Goal: Task Accomplishment & Management: Use online tool/utility

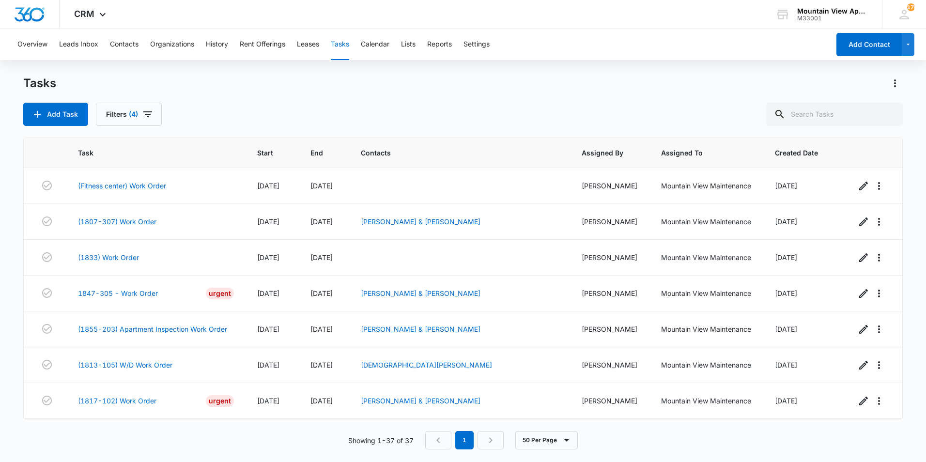
scroll to position [1074, 0]
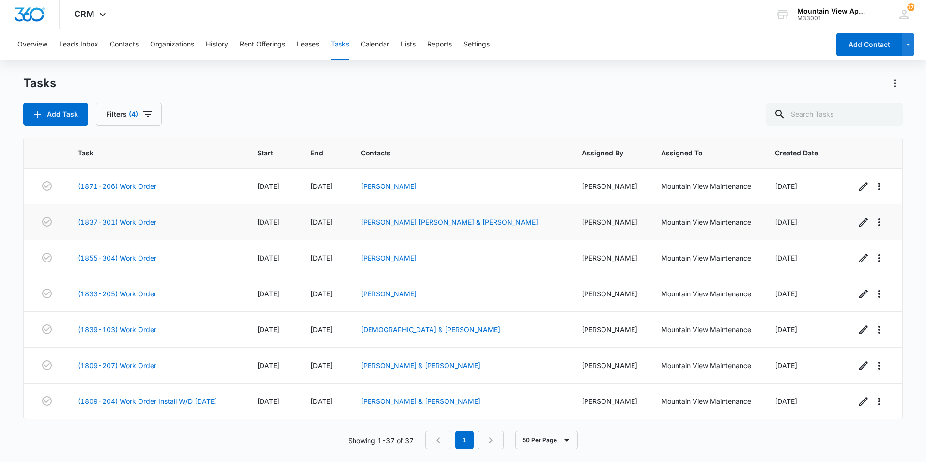
click at [174, 226] on div "(1837-301) Work Order" at bounding box center [156, 222] width 156 height 10
click at [128, 365] on link "(1809-207) Work Order" at bounding box center [117, 365] width 78 height 10
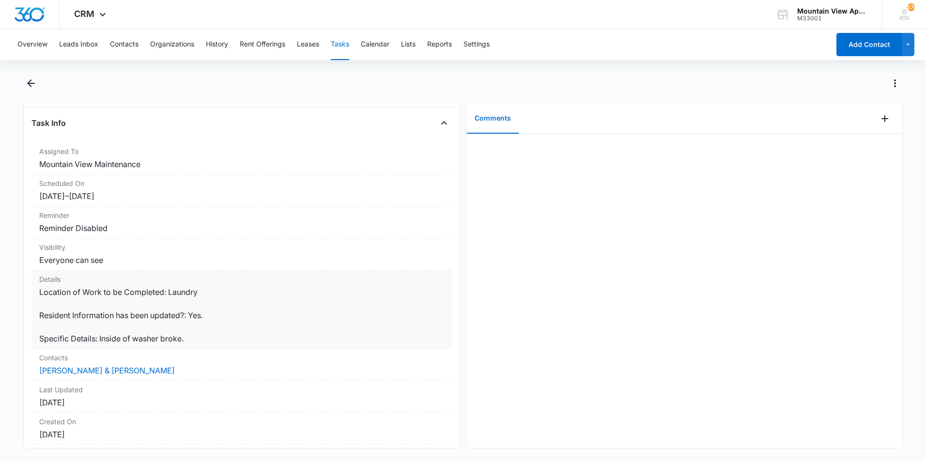
scroll to position [104, 0]
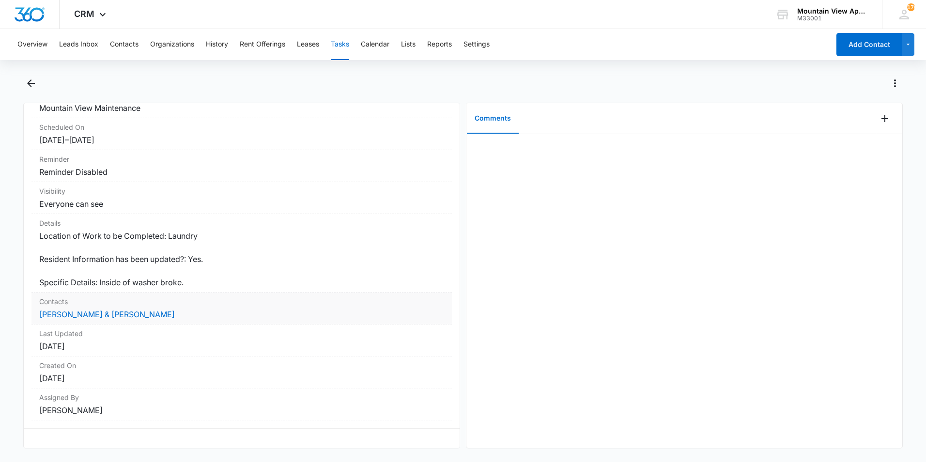
click at [105, 308] on dd "[PERSON_NAME] & [PERSON_NAME]" at bounding box center [241, 314] width 405 height 12
click at [96, 309] on link "[PERSON_NAME] & [PERSON_NAME]" at bounding box center [107, 314] width 136 height 10
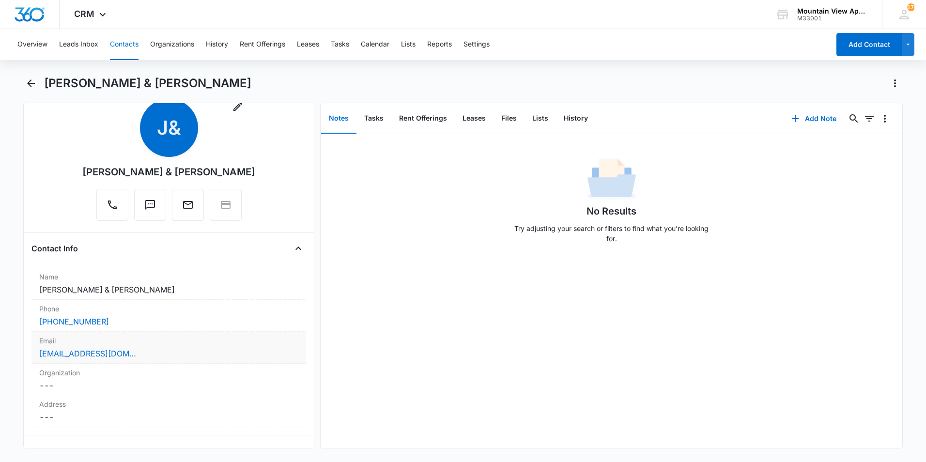
scroll to position [48, 0]
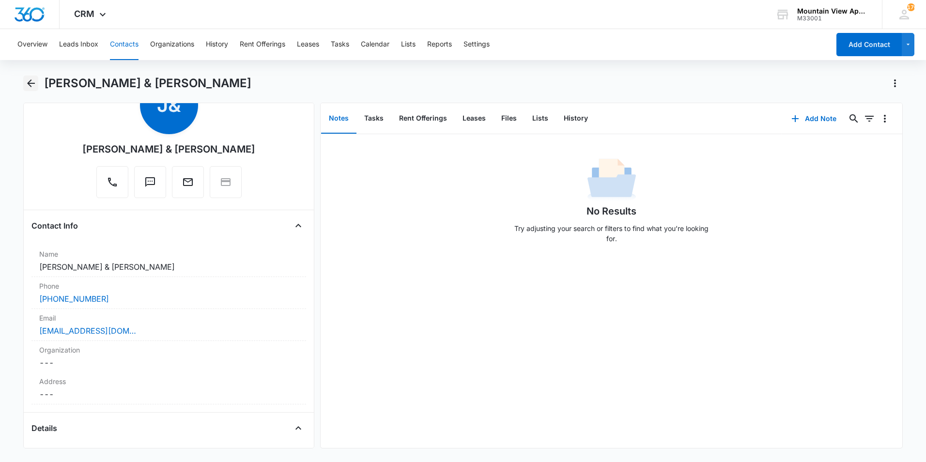
click at [34, 84] on icon "Back" at bounding box center [31, 83] width 8 height 8
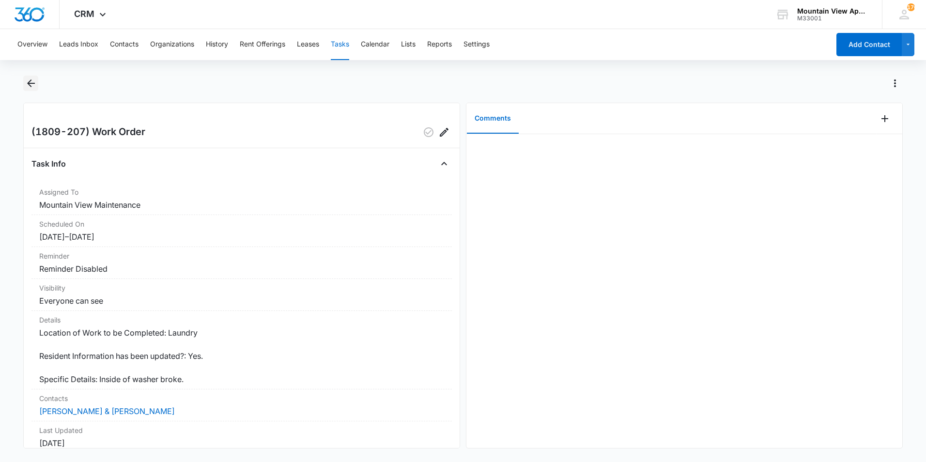
click at [33, 86] on icon "Back" at bounding box center [31, 83] width 12 height 12
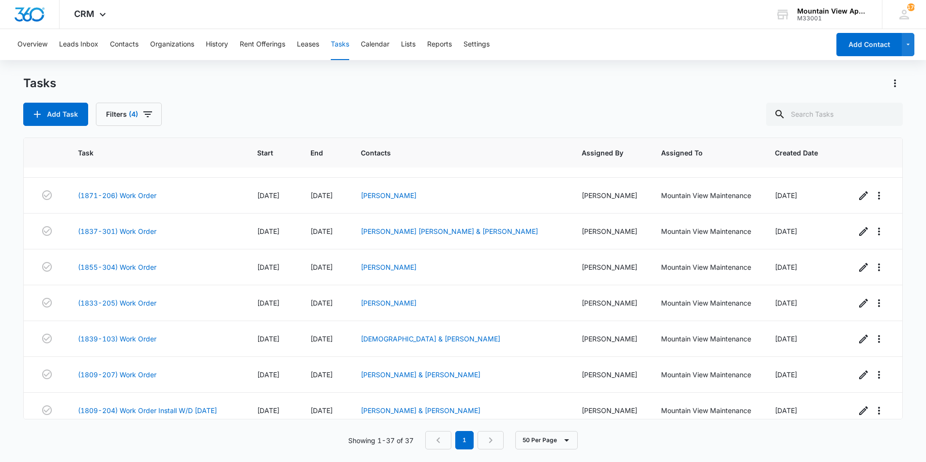
scroll to position [1074, 0]
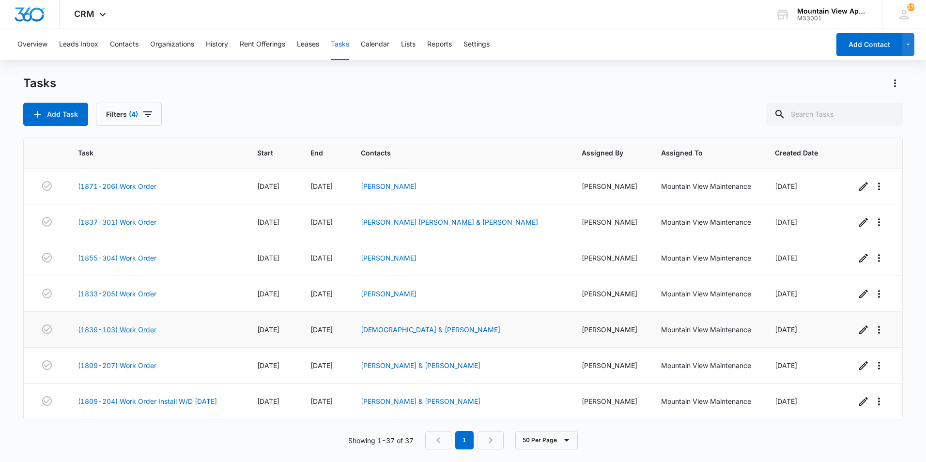
click at [151, 330] on link "(1839-103) Work Order" at bounding box center [117, 329] width 78 height 10
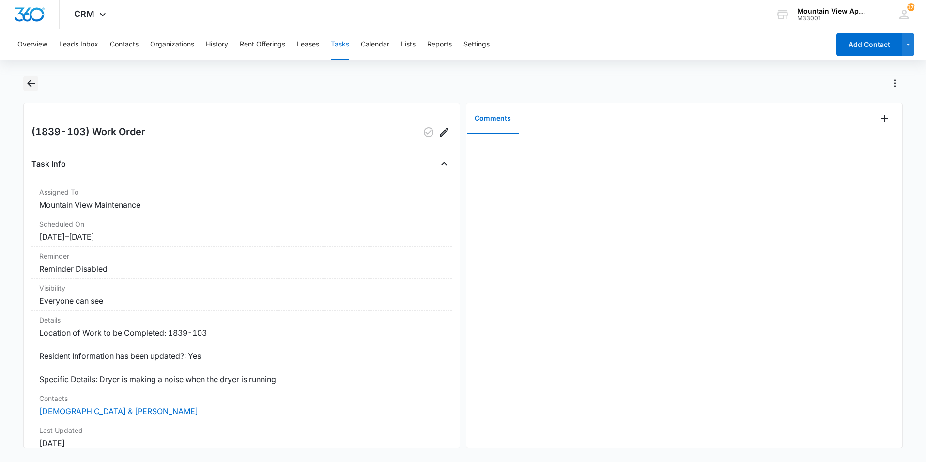
click at [28, 82] on icon "Back" at bounding box center [31, 83] width 12 height 12
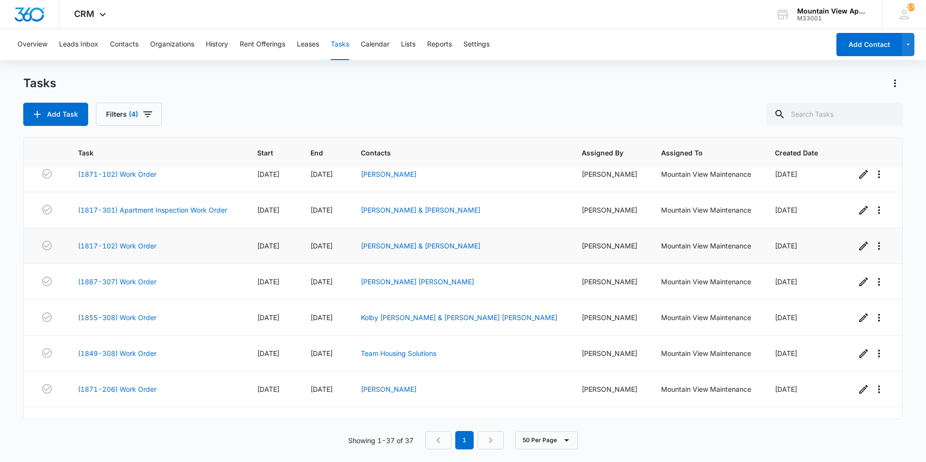
scroll to position [1074, 0]
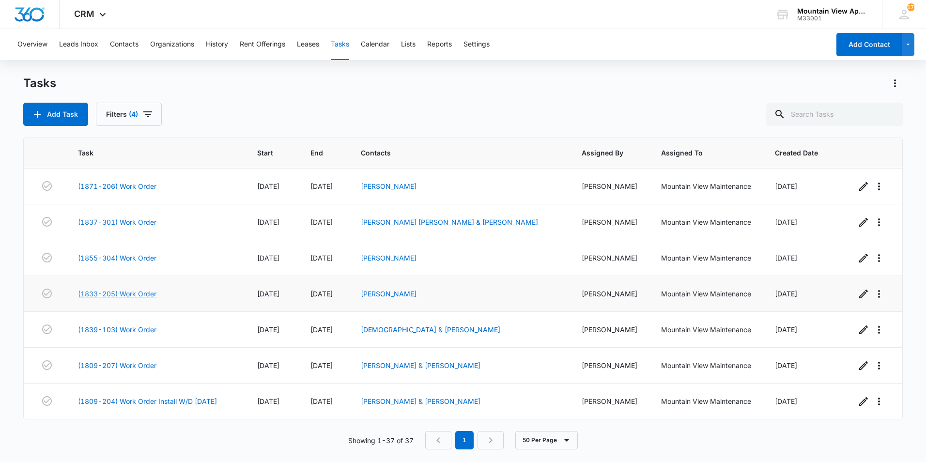
click at [151, 294] on link "(1833-205) Work Order" at bounding box center [117, 294] width 78 height 10
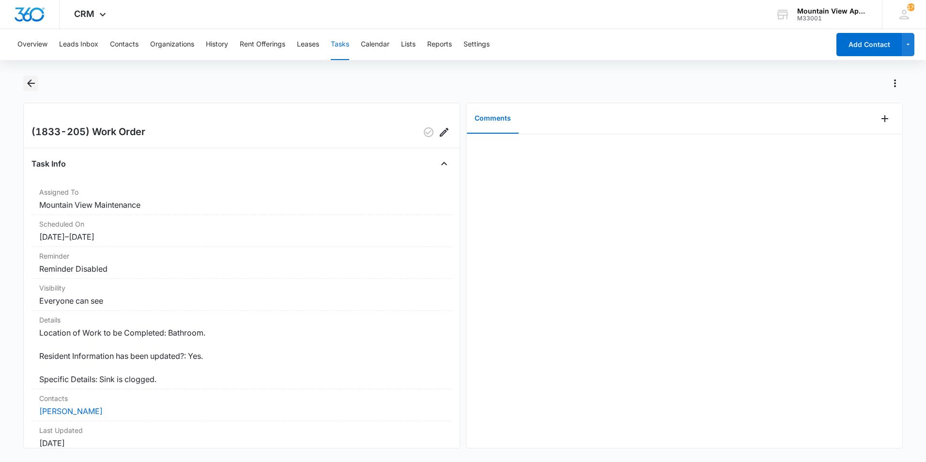
click at [32, 82] on icon "Back" at bounding box center [31, 83] width 12 height 12
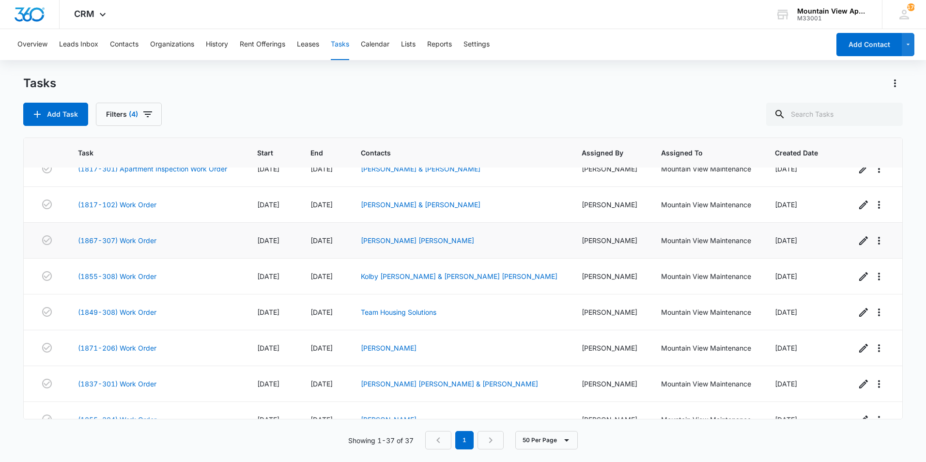
scroll to position [1074, 0]
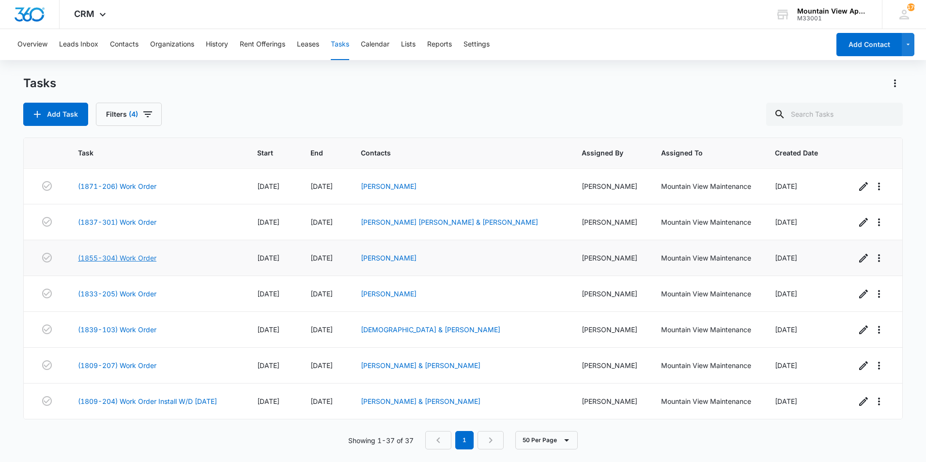
click at [147, 256] on link "(1855-304) Work Order" at bounding box center [117, 258] width 78 height 10
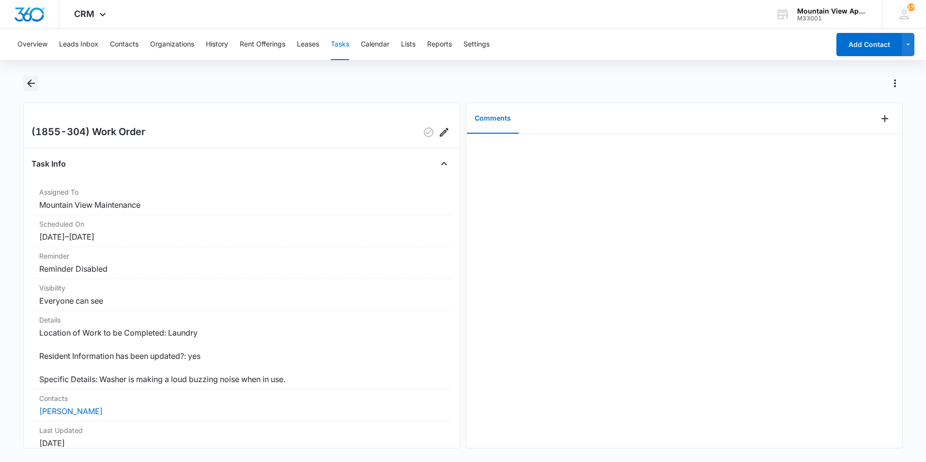
click at [31, 83] on icon "Back" at bounding box center [31, 83] width 8 height 8
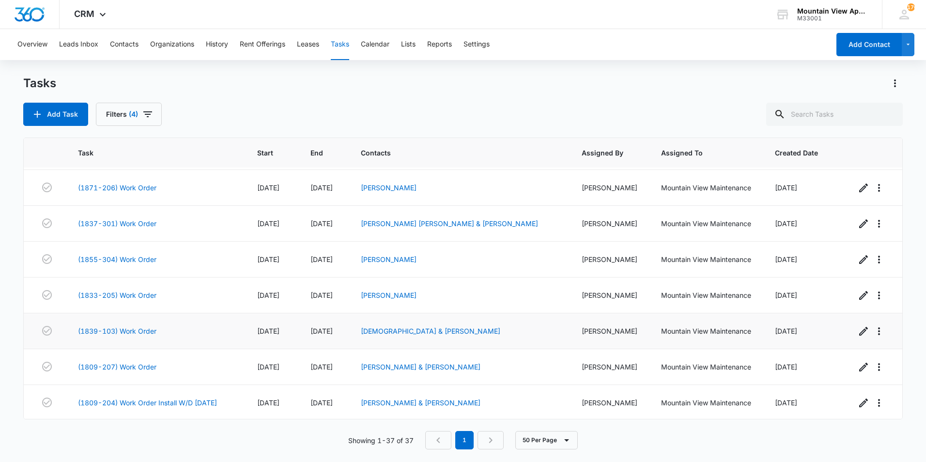
scroll to position [1074, 0]
click at [138, 221] on link "(1837-301) Work Order" at bounding box center [117, 222] width 78 height 10
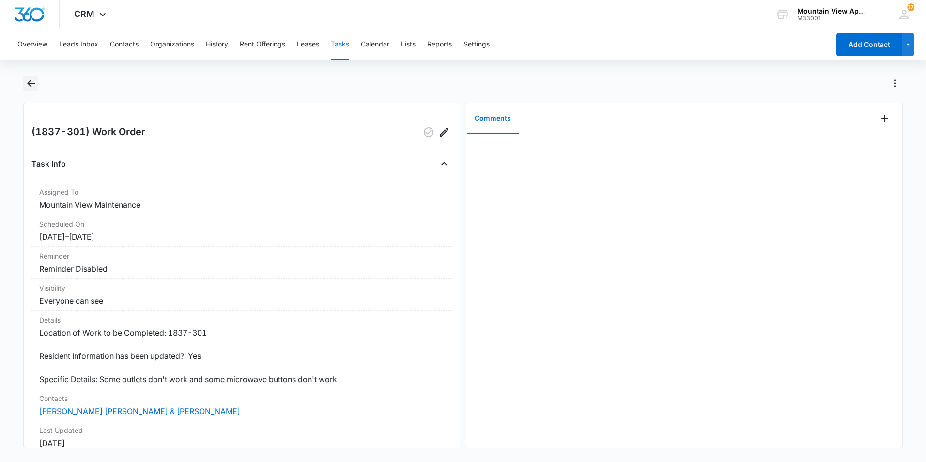
click at [29, 84] on icon "Back" at bounding box center [31, 83] width 8 height 8
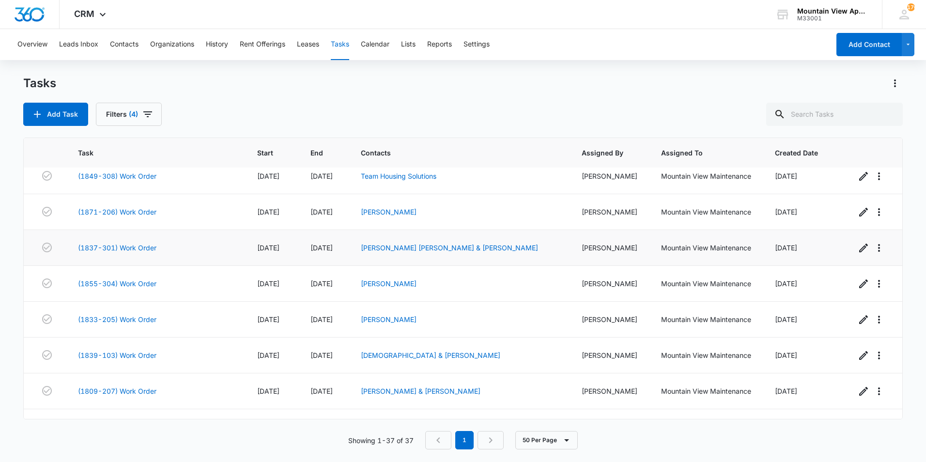
scroll to position [1026, 0]
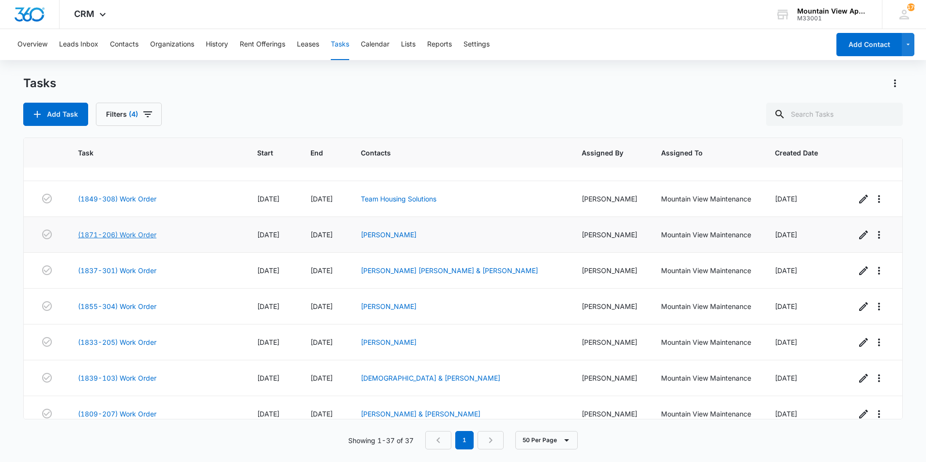
click at [89, 236] on link "(1871-206) Work Order" at bounding box center [117, 235] width 78 height 10
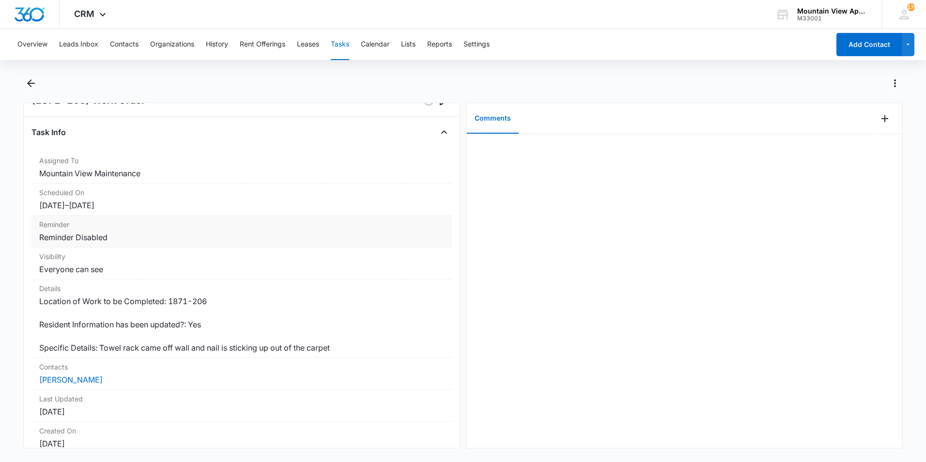
scroll to position [48, 0]
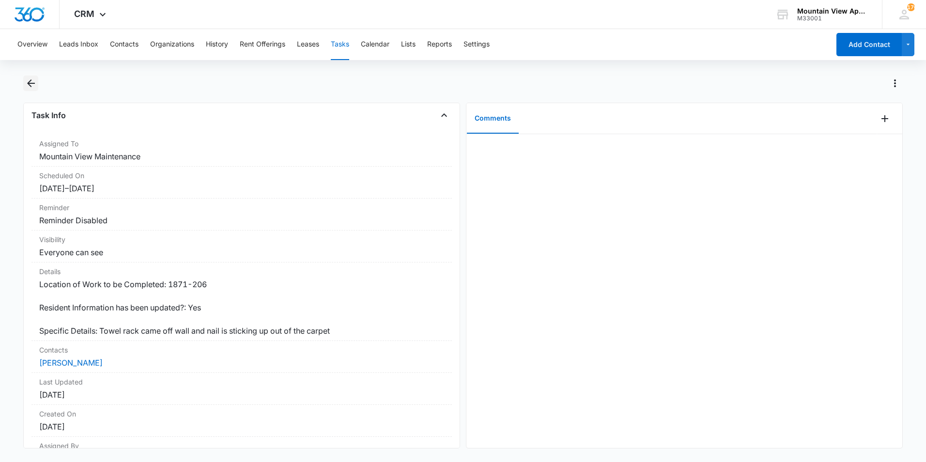
click at [30, 83] on icon "Back" at bounding box center [31, 83] width 8 height 8
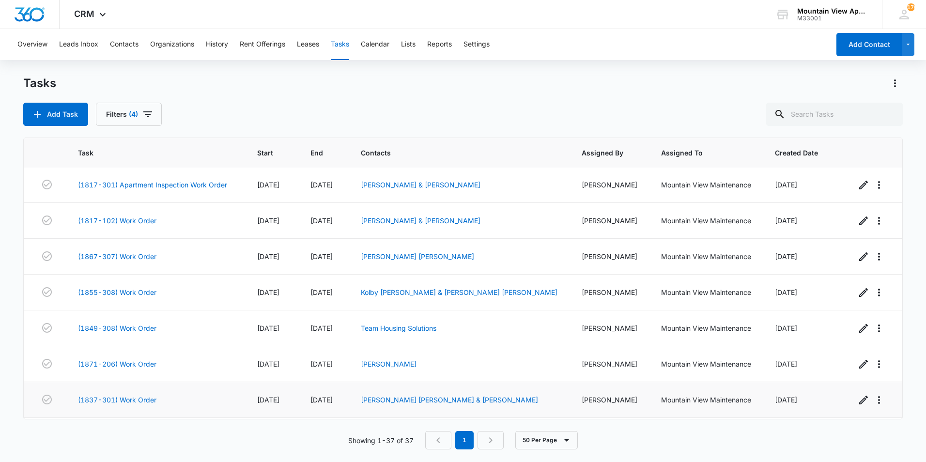
scroll to position [881, 0]
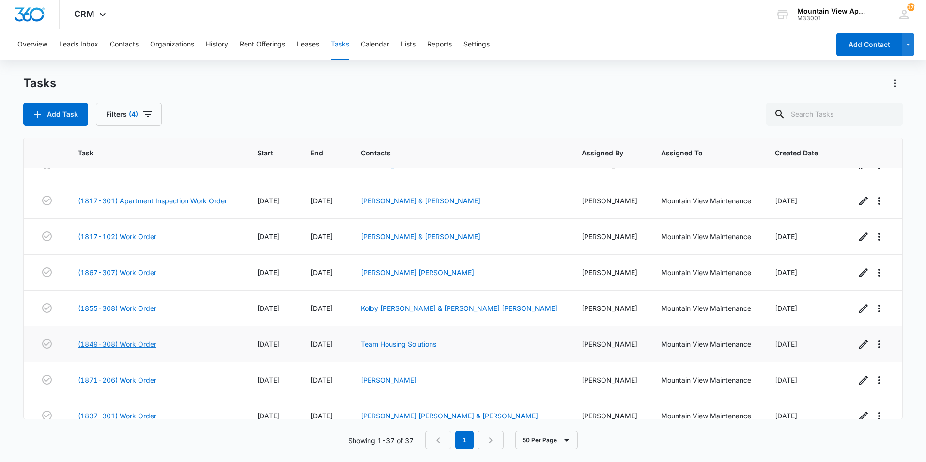
click at [131, 344] on link "(1849-308) Work Order" at bounding box center [117, 344] width 78 height 10
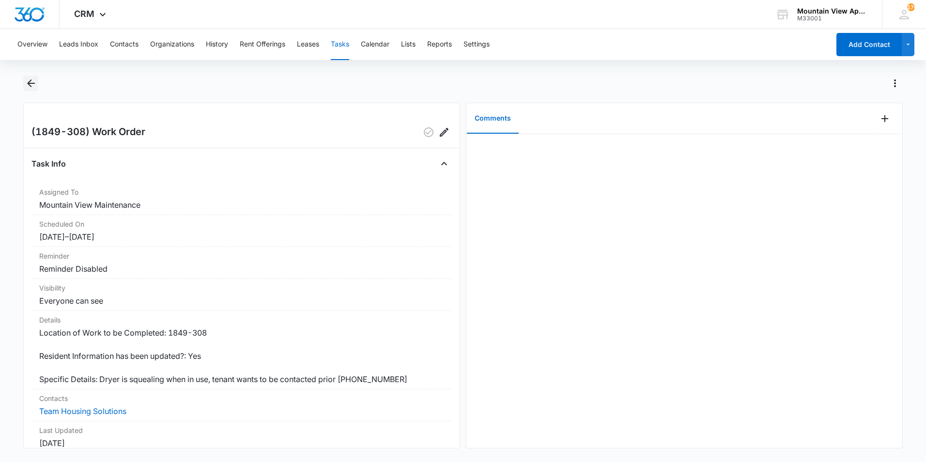
click at [34, 82] on icon "Back" at bounding box center [31, 83] width 12 height 12
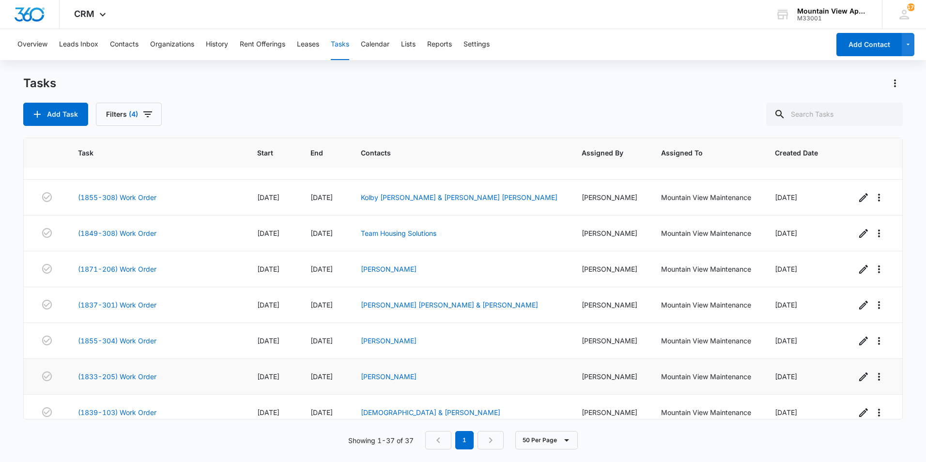
scroll to position [968, 0]
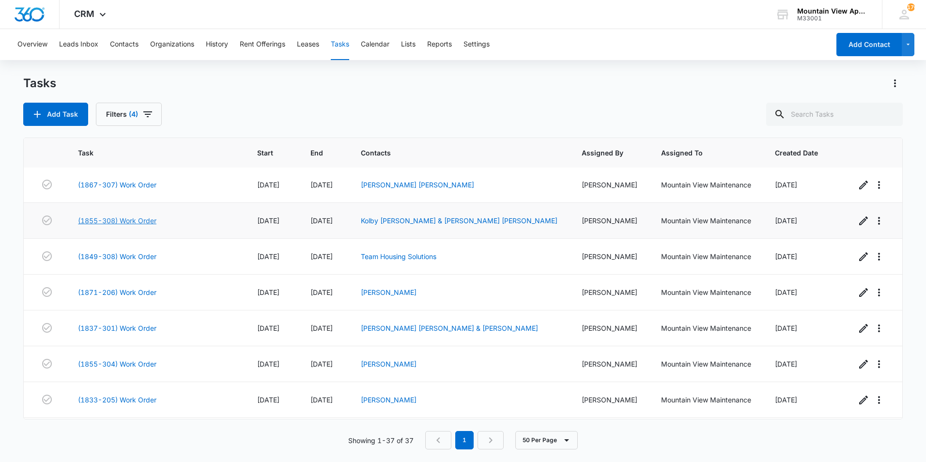
click at [122, 220] on link "(1855-308) Work Order" at bounding box center [117, 220] width 78 height 10
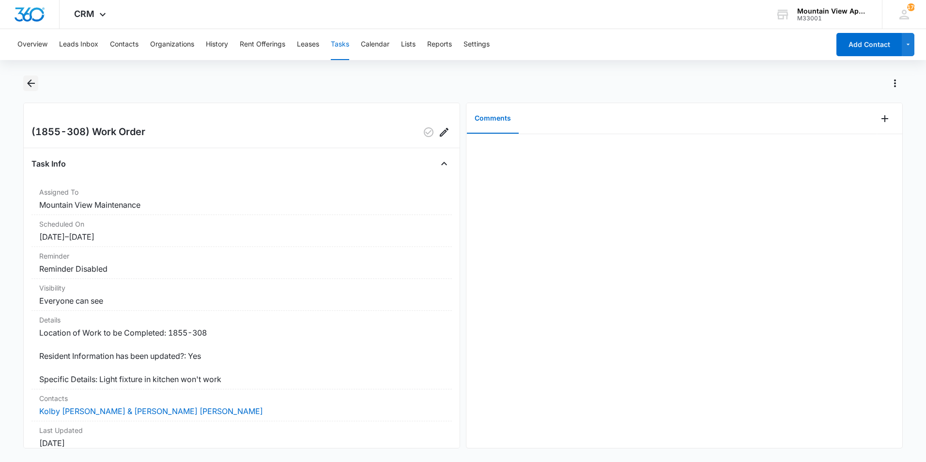
click at [29, 81] on icon "Back" at bounding box center [31, 83] width 12 height 12
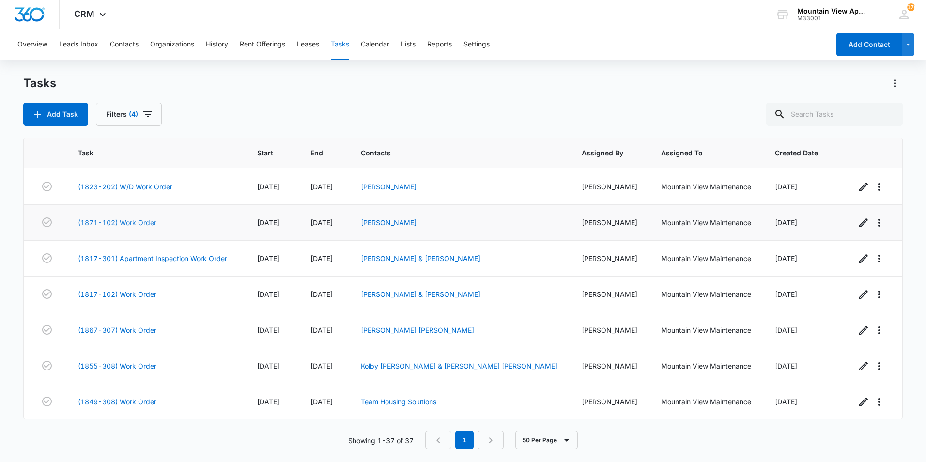
scroll to position [872, 0]
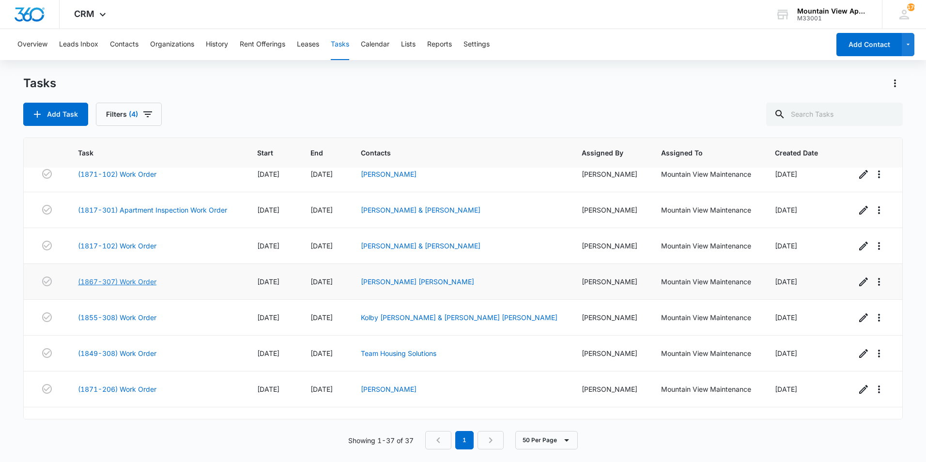
click at [124, 282] on link "(1867-307) Work Order" at bounding box center [117, 281] width 78 height 10
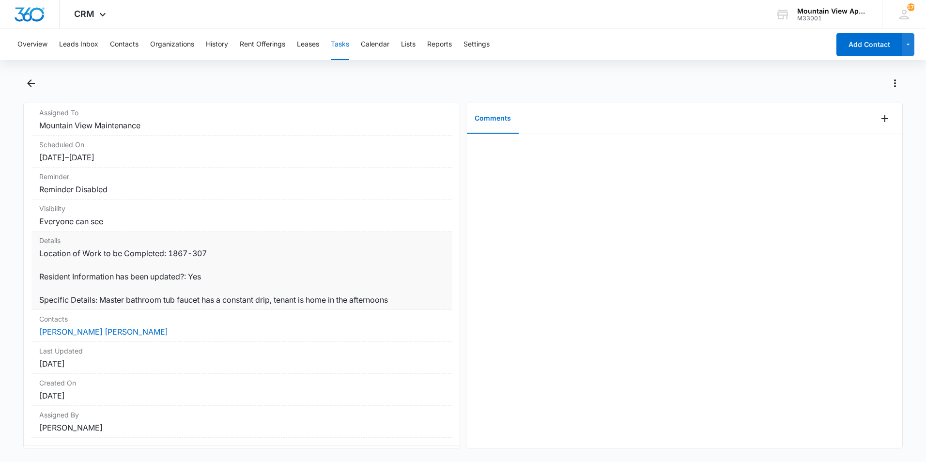
scroll to position [97, 0]
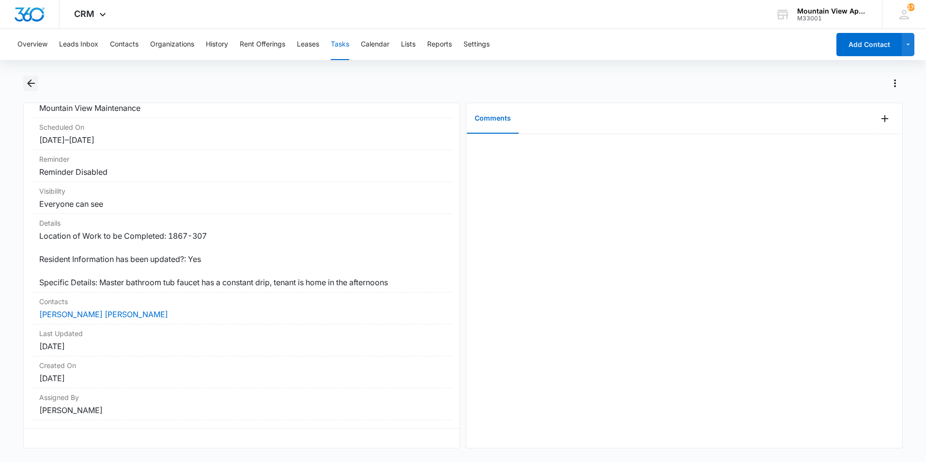
click at [29, 86] on icon "Back" at bounding box center [31, 83] width 12 height 12
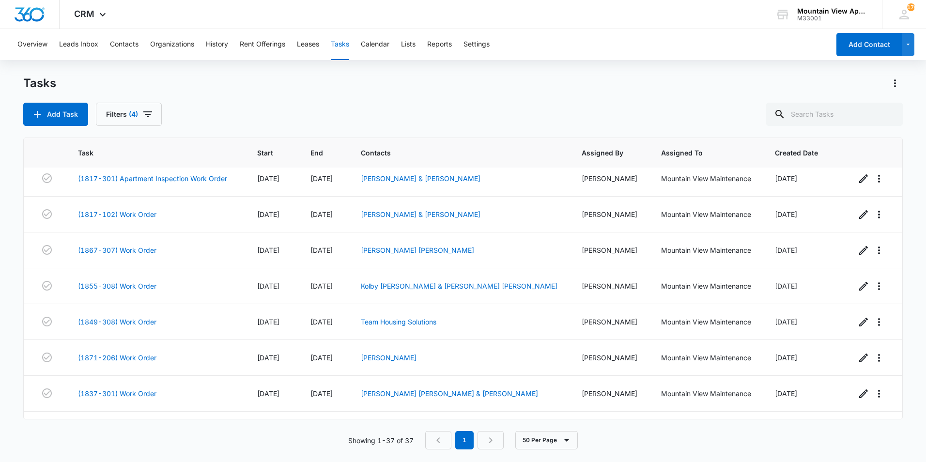
scroll to position [881, 0]
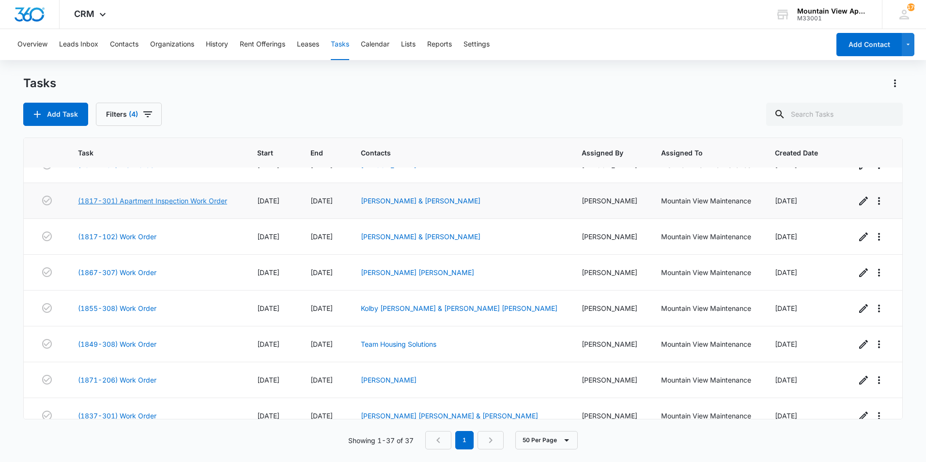
click at [152, 202] on link "(1817-301) Apartment Inspection Work Order" at bounding box center [152, 201] width 149 height 10
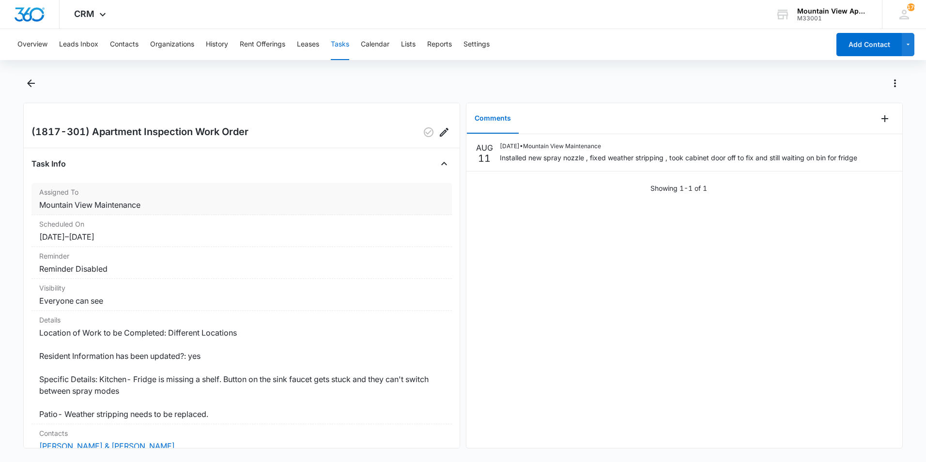
scroll to position [48, 0]
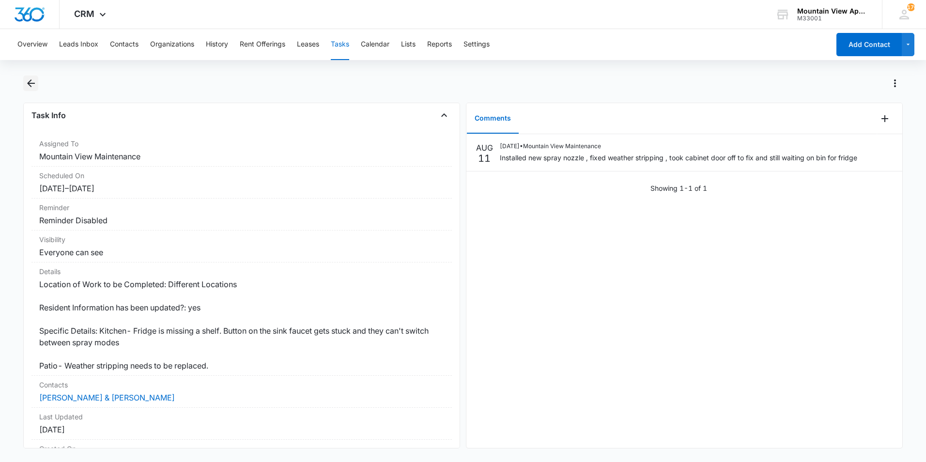
click at [29, 85] on icon "Back" at bounding box center [31, 83] width 8 height 8
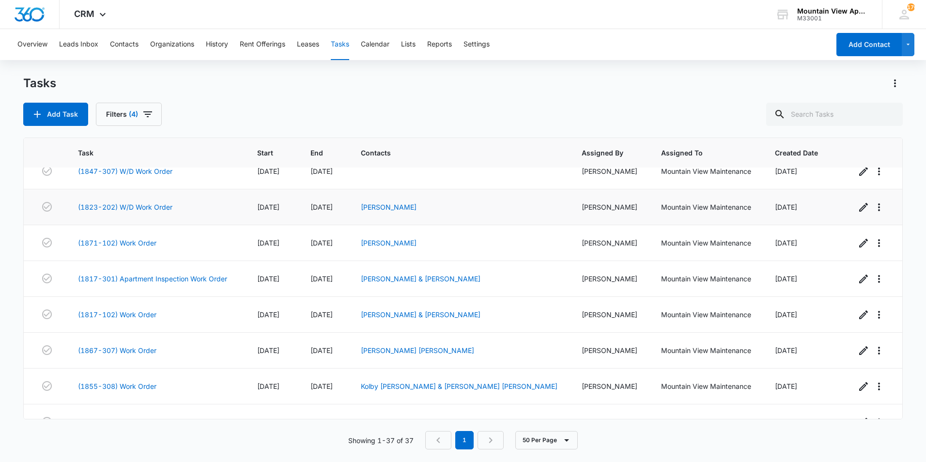
scroll to position [823, 0]
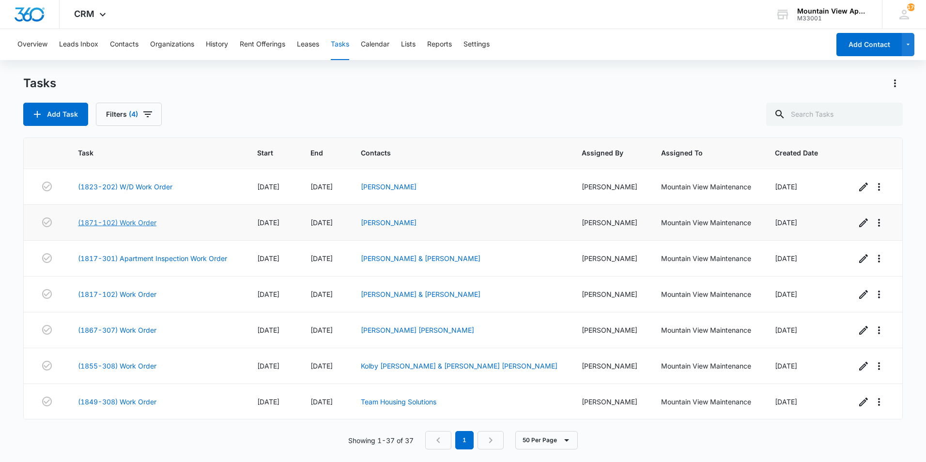
click at [140, 223] on link "(1871-102) Work Order" at bounding box center [117, 222] width 78 height 10
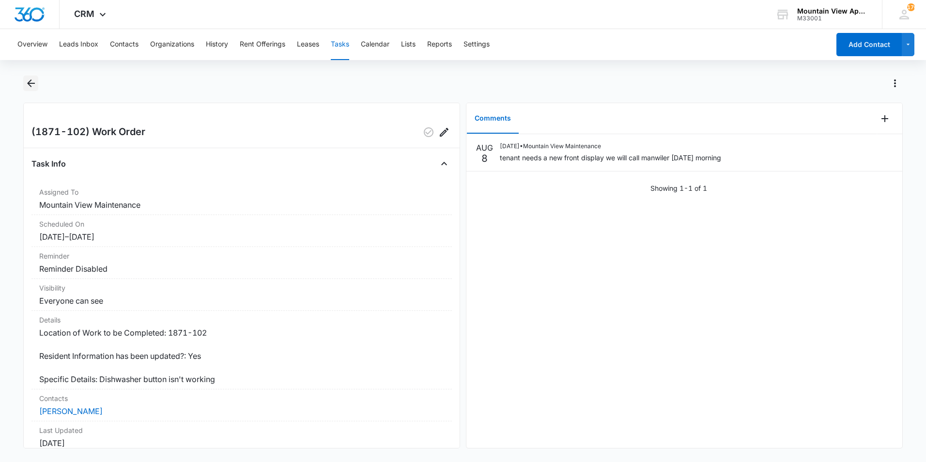
click at [29, 80] on icon "Back" at bounding box center [31, 83] width 12 height 12
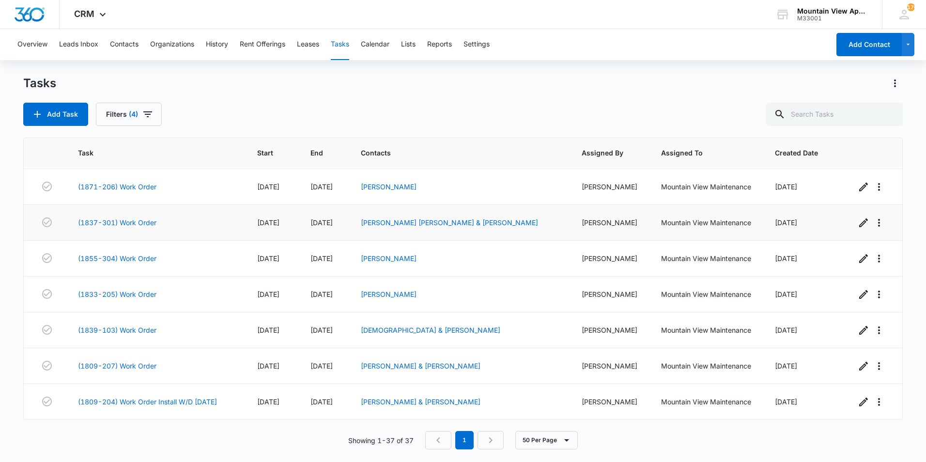
scroll to position [1074, 0]
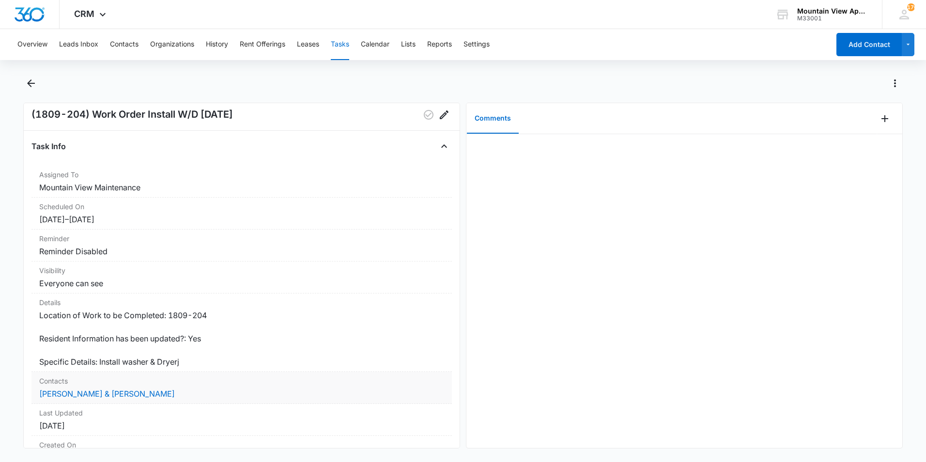
scroll to position [48, 0]
